Goal: Task Accomplishment & Management: Manage account settings

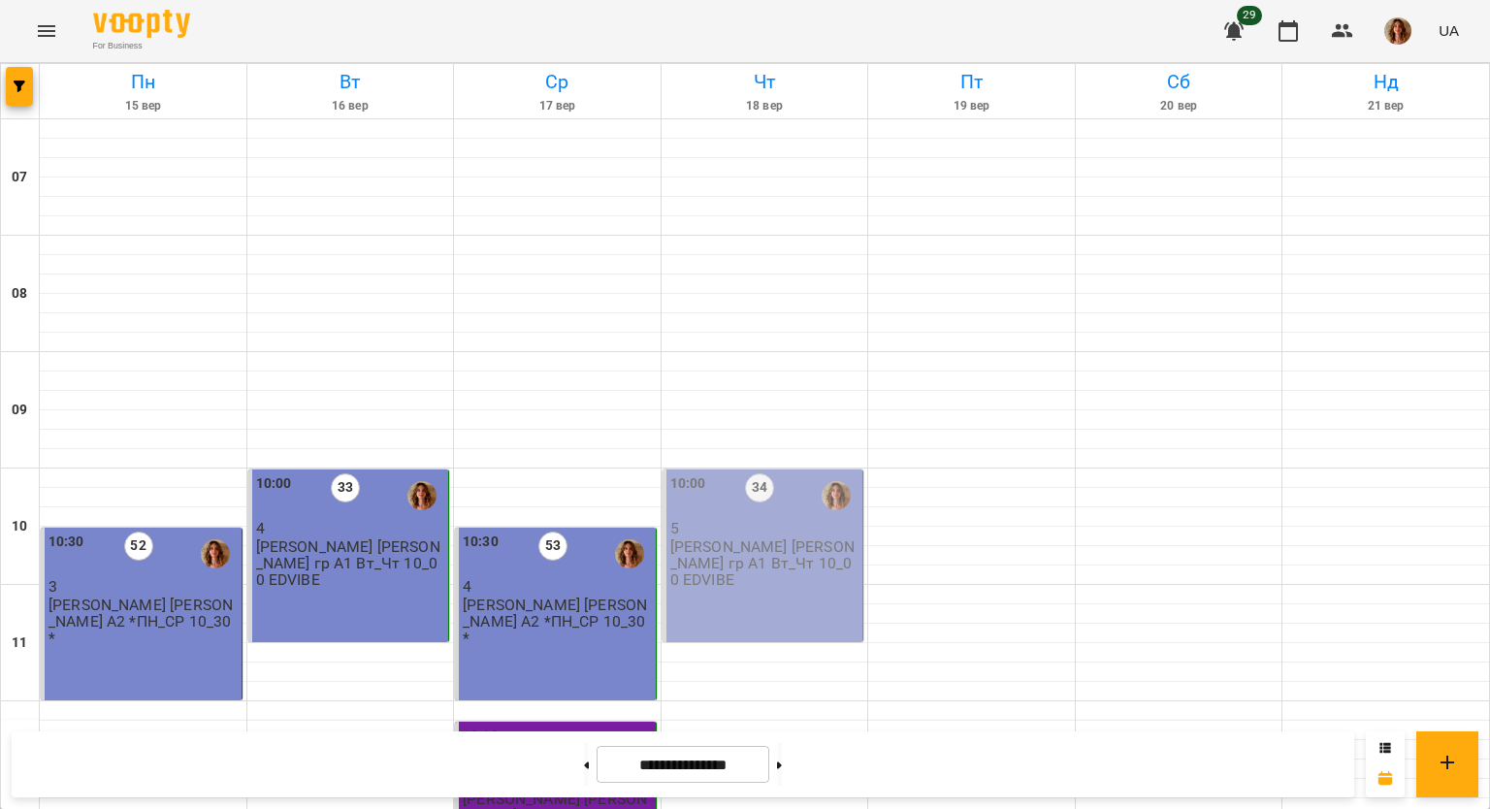
click at [805, 563] on p "Перфілова [PERSON_NAME] гр А1 Вт_Чт 10_00 EDVIBE" at bounding box center [764, 563] width 189 height 50
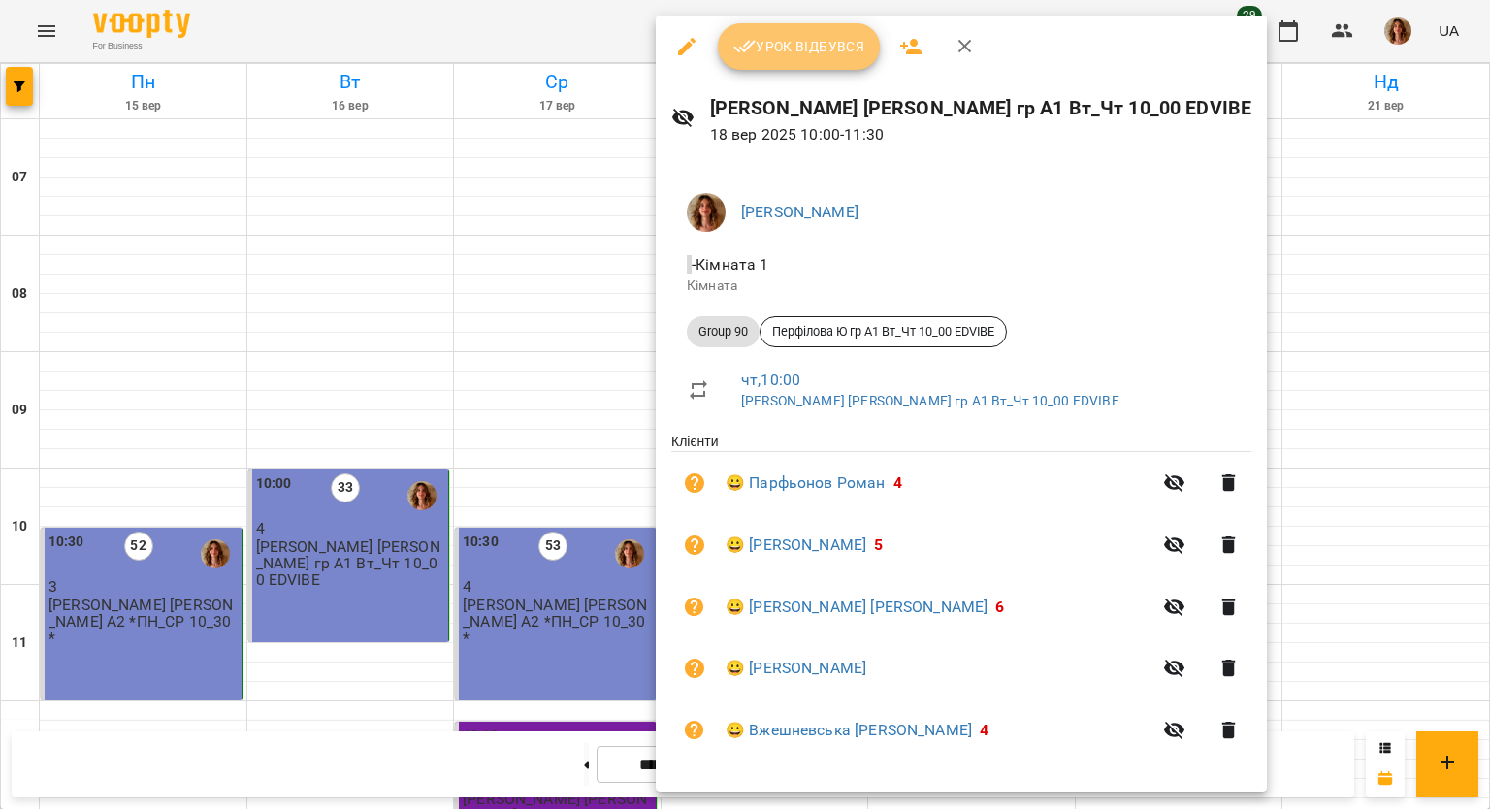
click at [787, 52] on span "Урок відбувся" at bounding box center [799, 46] width 132 height 23
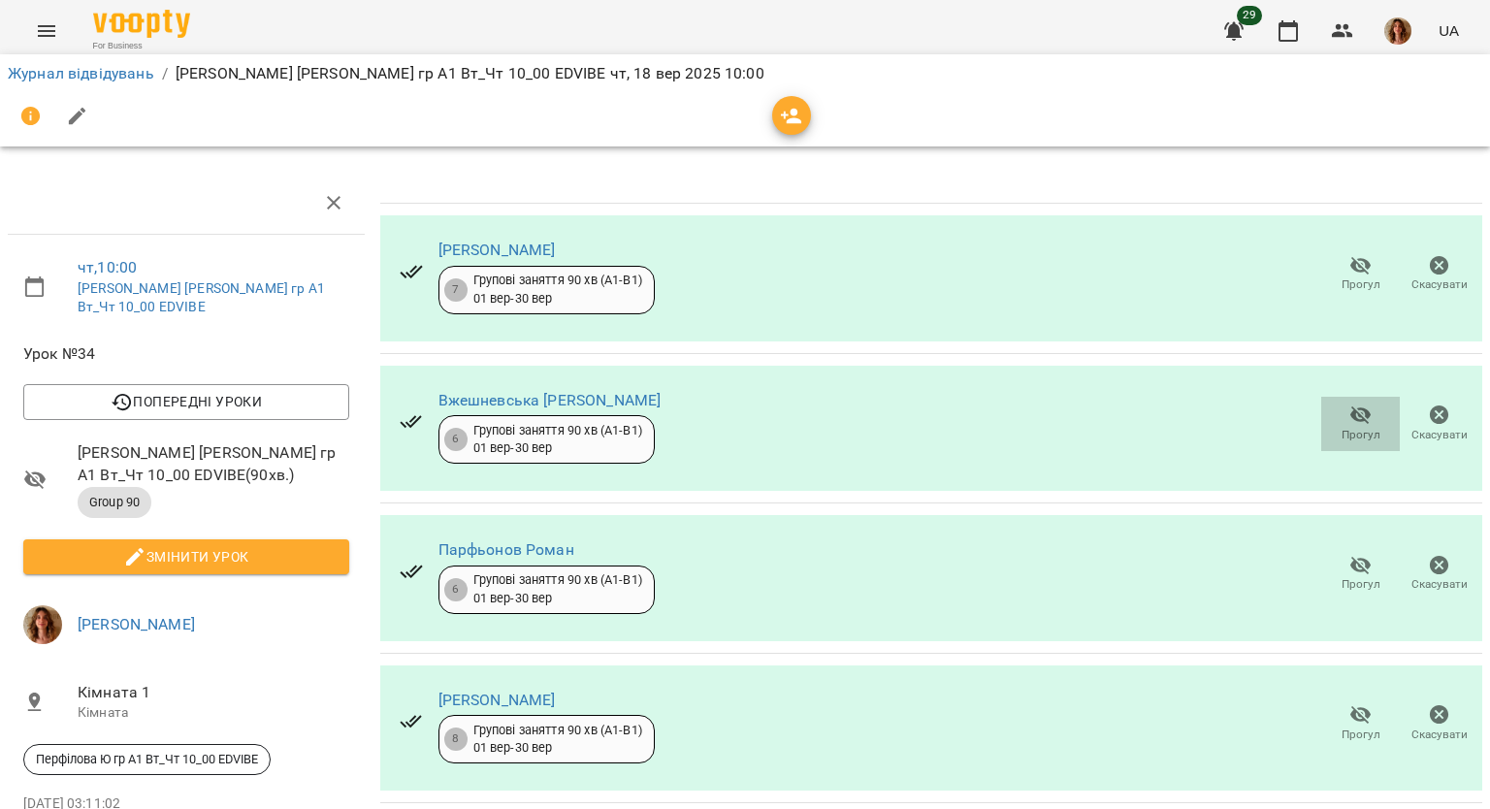
click at [1350, 409] on icon "button" at bounding box center [1360, 415] width 21 height 18
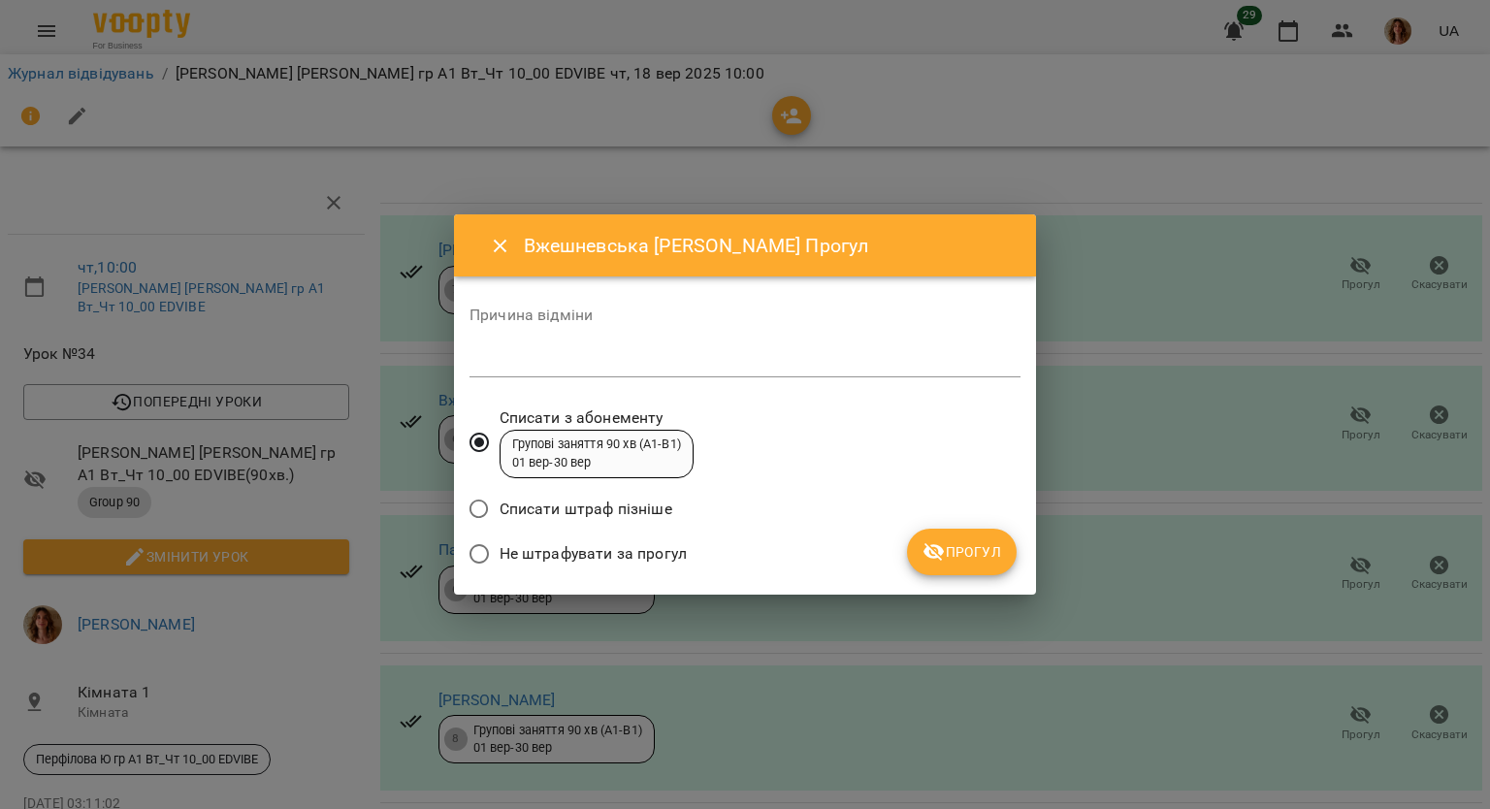
drag, startPoint x: 636, startPoint y: 552, endPoint x: 665, endPoint y: 541, distance: 31.0
click at [636, 551] on span "Не штрафувати за прогул" at bounding box center [592, 553] width 187 height 23
click at [974, 544] on span "Прогул" at bounding box center [961, 551] width 79 height 23
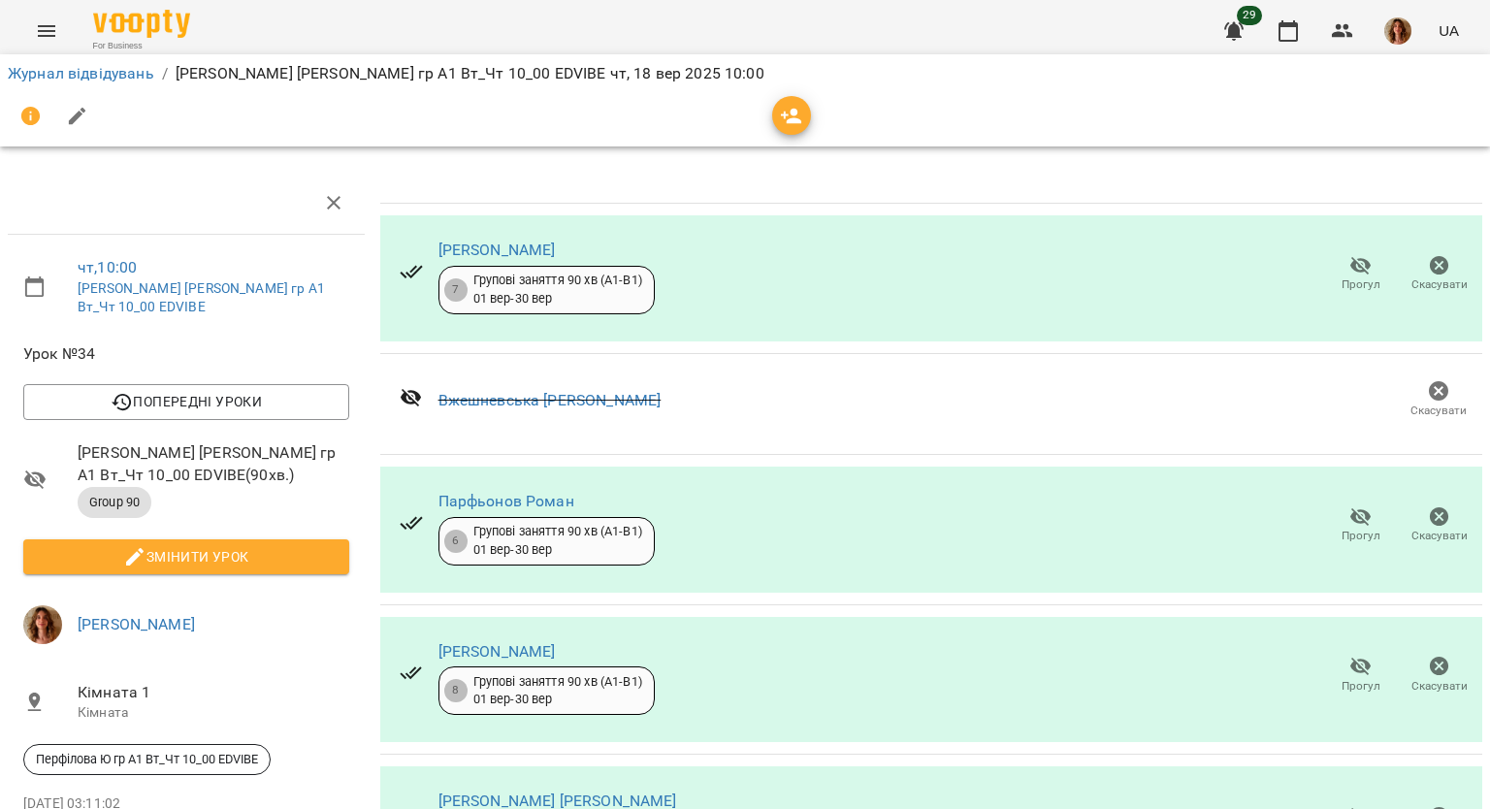
click at [80, 102] on button "button" at bounding box center [77, 116] width 47 height 47
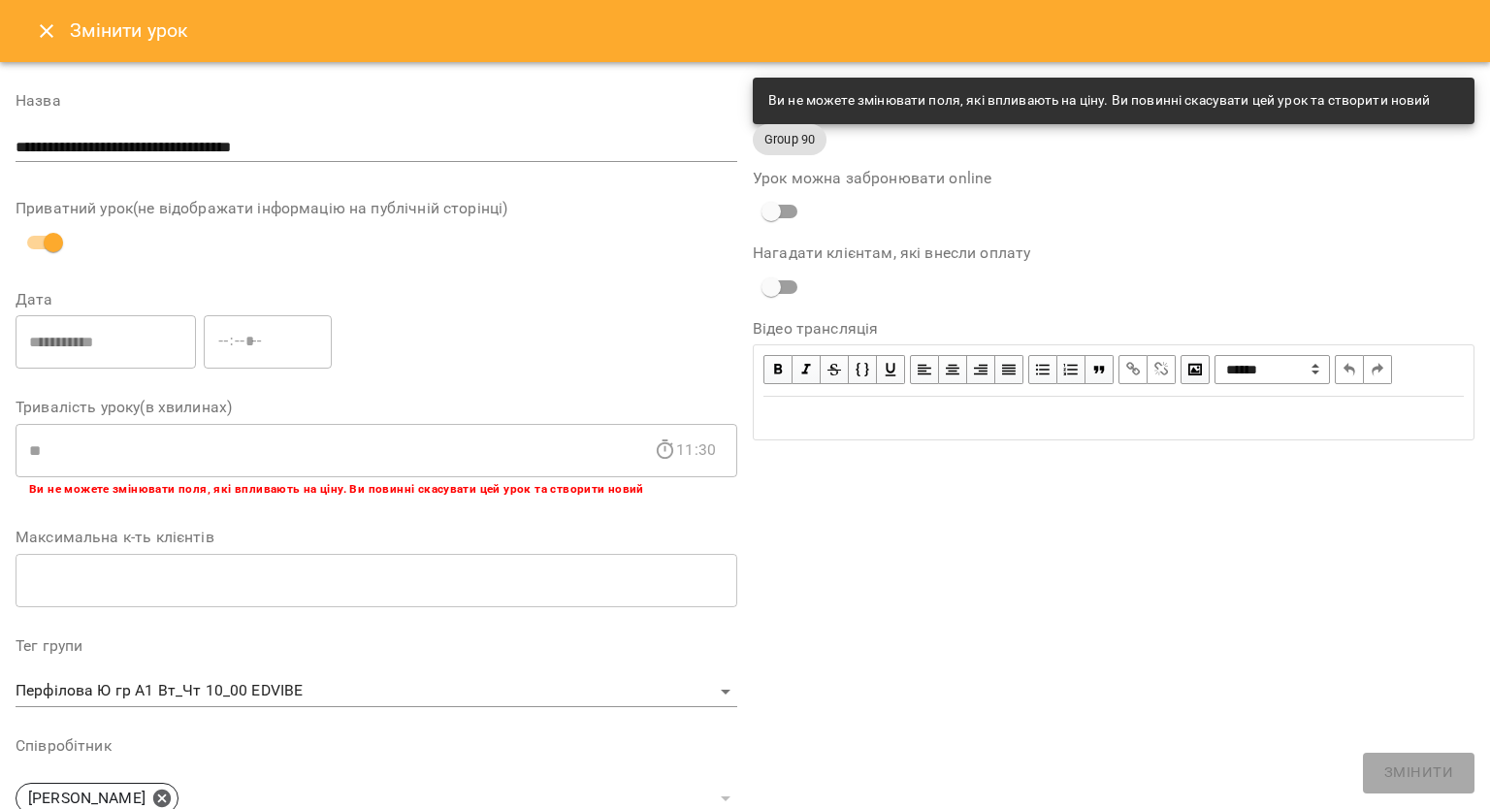
scroll to position [481, 0]
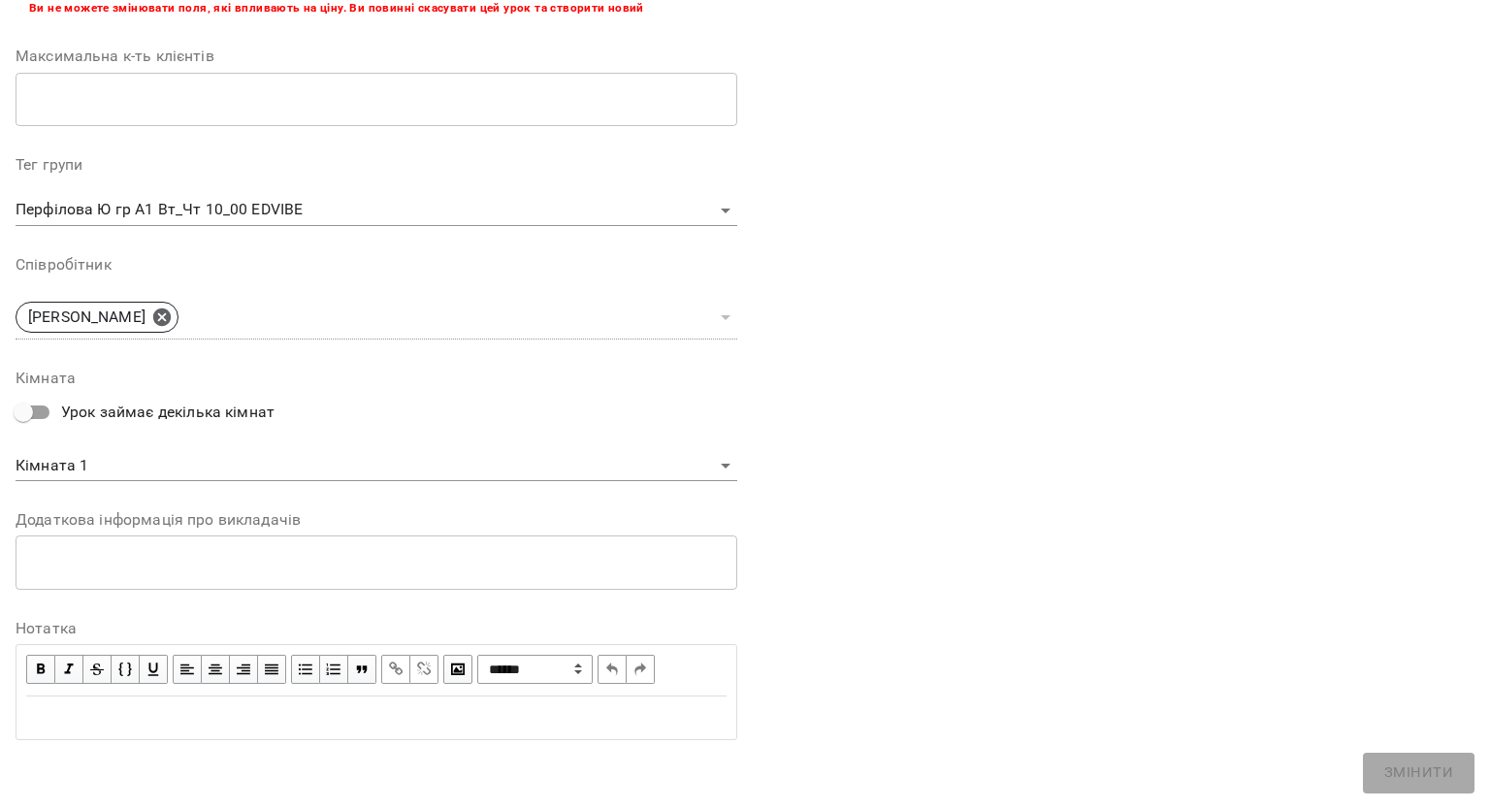
click at [178, 726] on div "Edit text" at bounding box center [376, 717] width 700 height 23
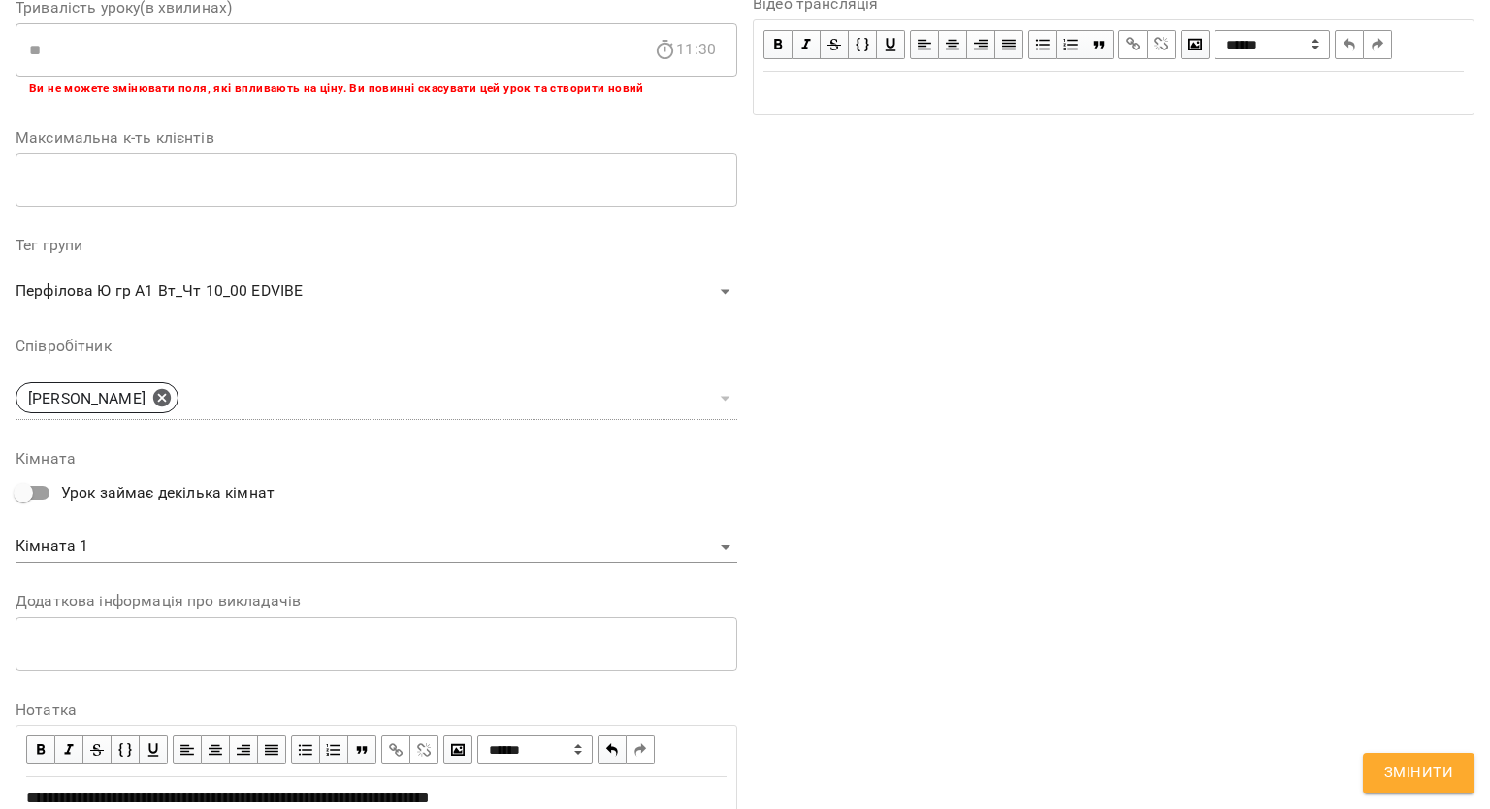
scroll to position [562, 0]
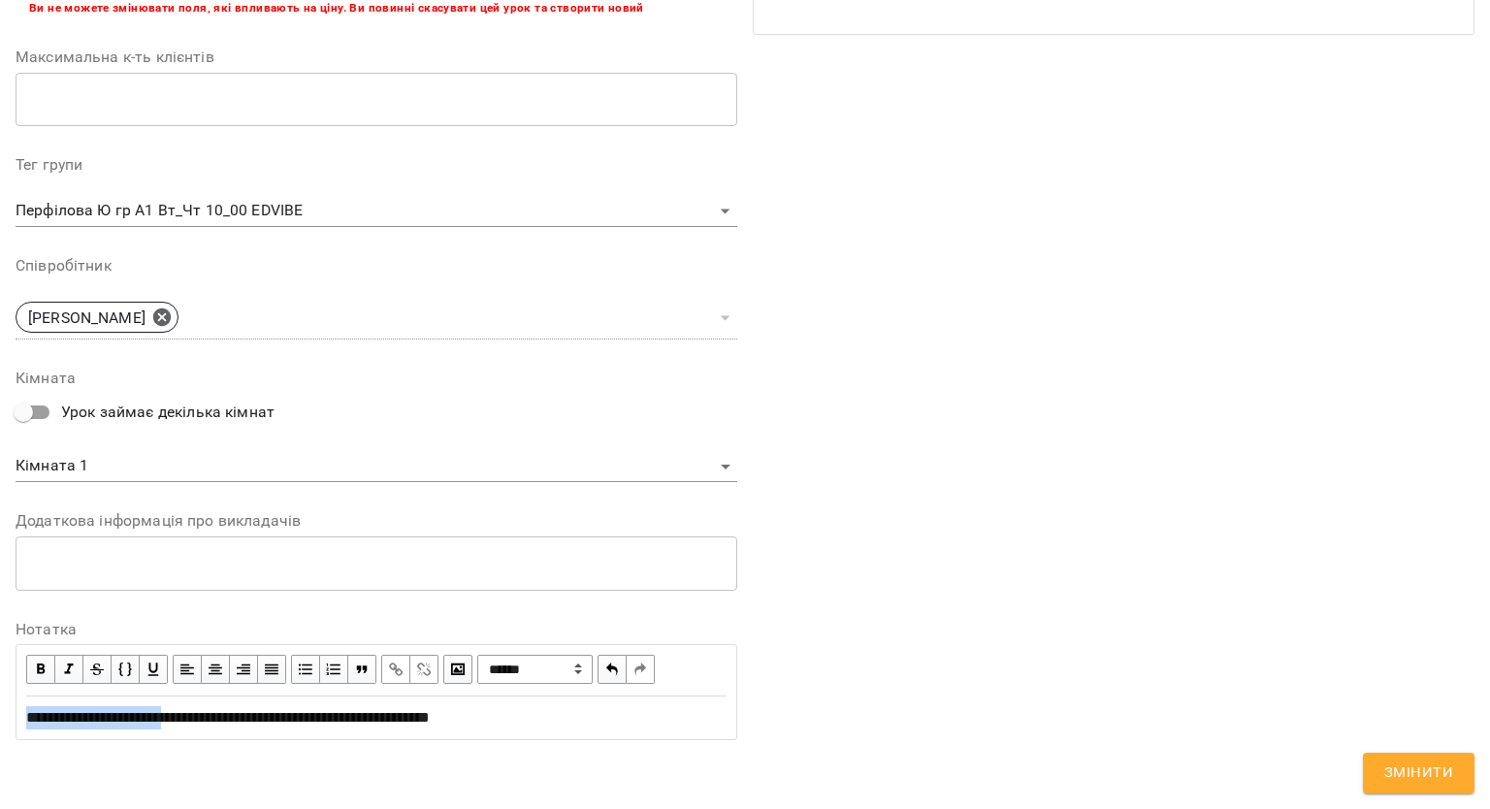
drag, startPoint x: 23, startPoint y: 726, endPoint x: 197, endPoint y: 724, distance: 173.6
click at [197, 724] on div "**********" at bounding box center [376, 717] width 718 height 41
click at [41, 664] on span "button" at bounding box center [40, 669] width 21 height 21
click at [612, 725] on div "**********" at bounding box center [376, 717] width 700 height 23
drag, startPoint x: 532, startPoint y: 720, endPoint x: 411, endPoint y: 711, distance: 121.5
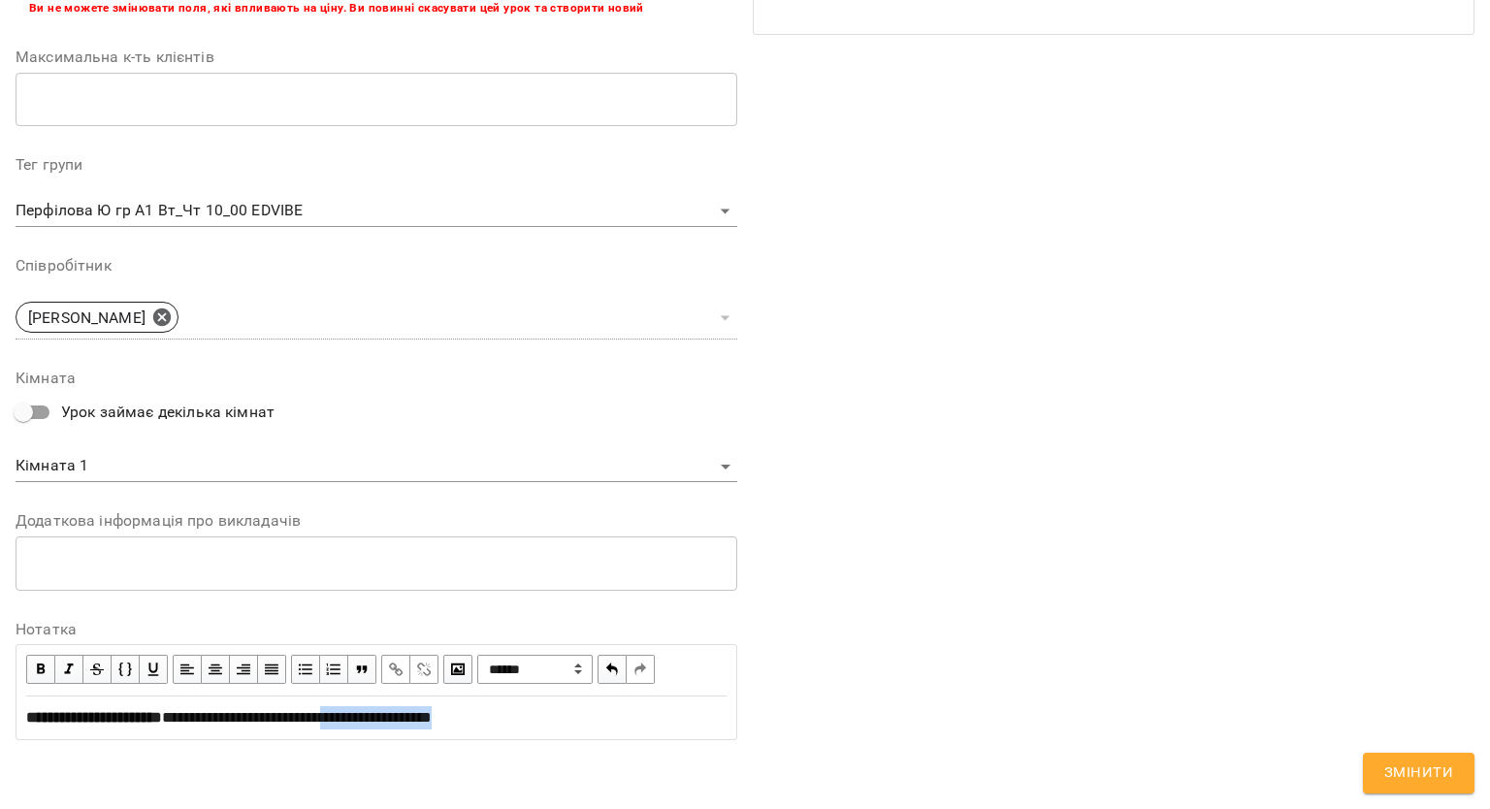
click at [411, 711] on div "**********" at bounding box center [376, 717] width 700 height 23
click at [1378, 770] on button "Змінити" at bounding box center [1419, 773] width 112 height 41
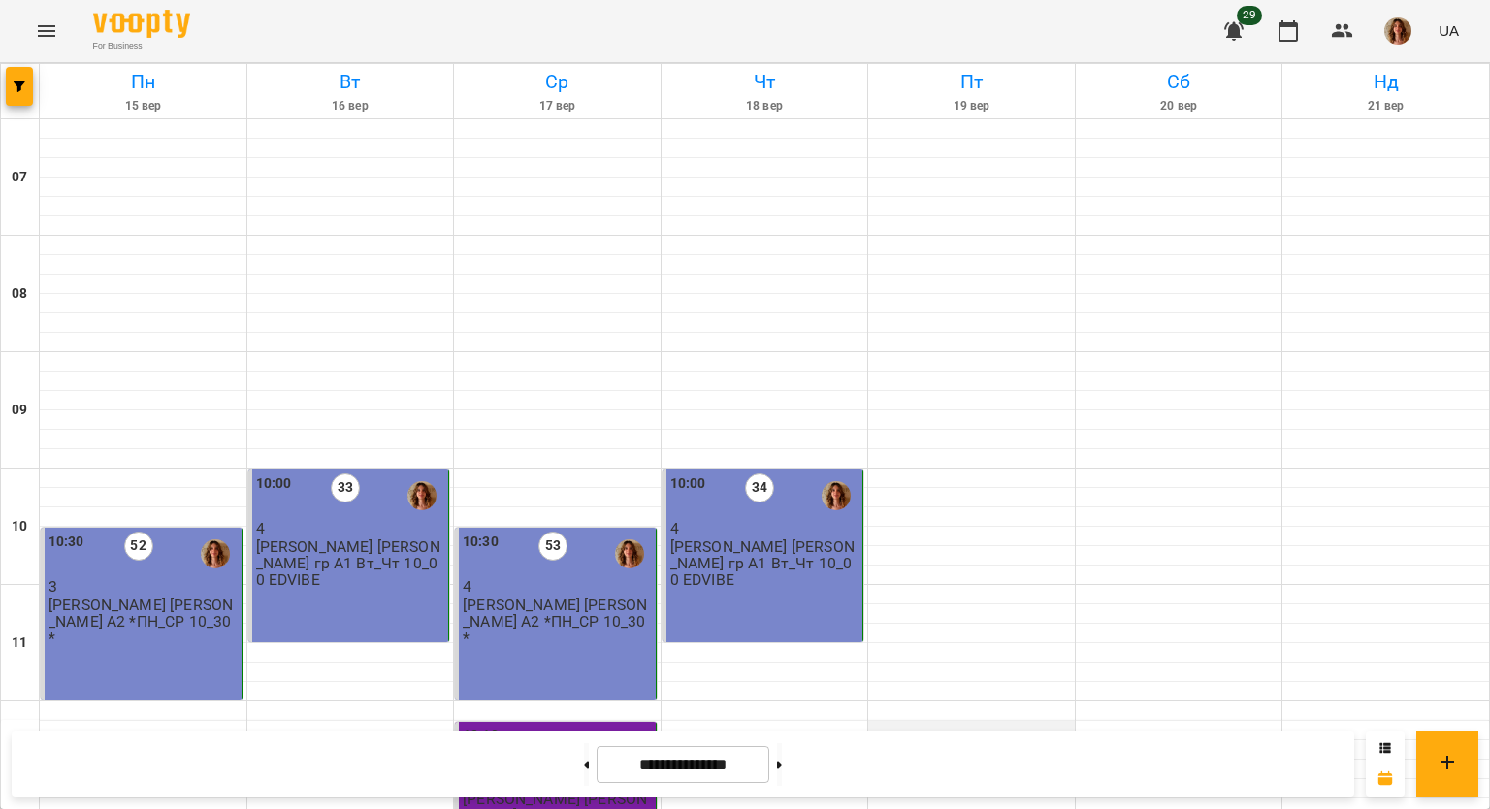
scroll to position [1163, 0]
